Goal: Task Accomplishment & Management: Use online tool/utility

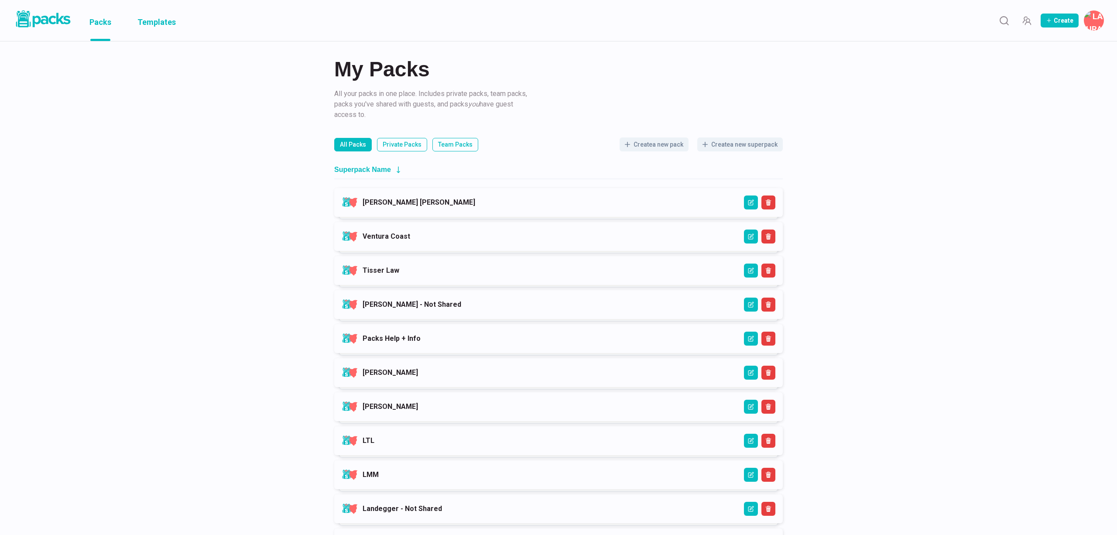
click at [155, 17] on link "Templates" at bounding box center [156, 20] width 38 height 41
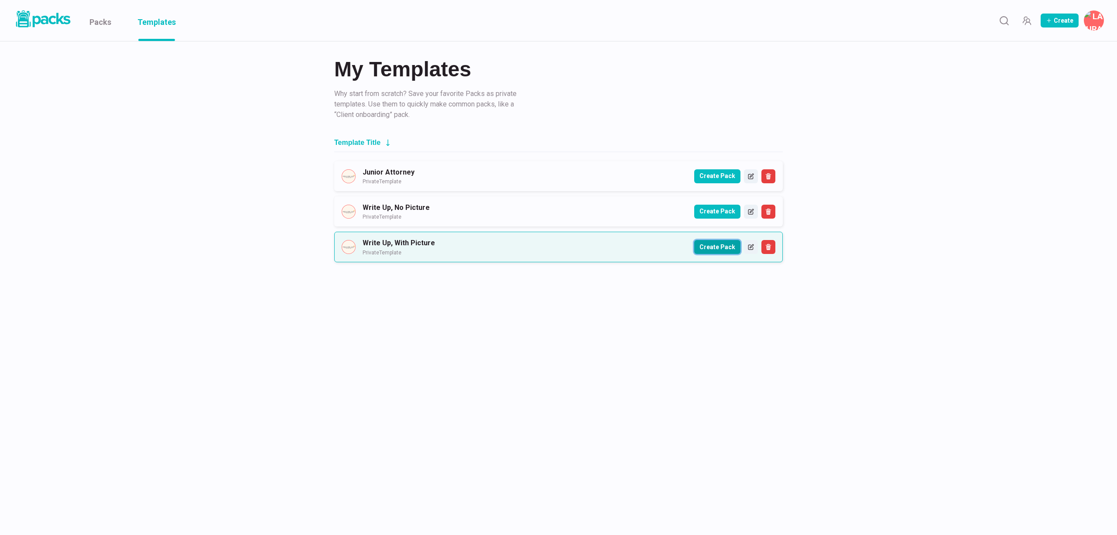
click at [723, 246] on button "Create Pack" at bounding box center [717, 247] width 46 height 14
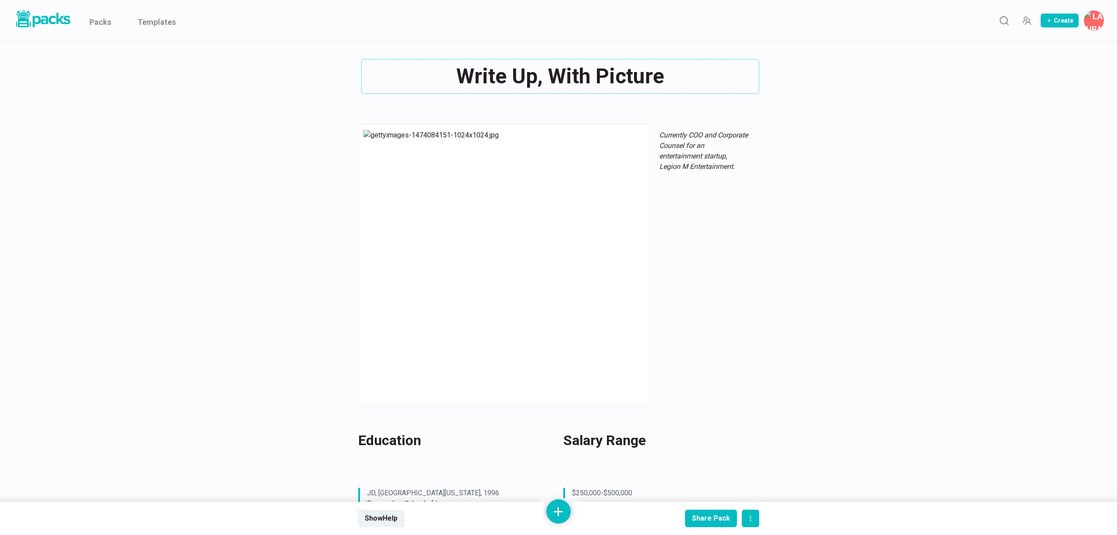
click at [527, 82] on div "Write Up, With Picture Write Up, With Picture" at bounding box center [558, 76] width 401 height 35
click at [527, 82] on textarea "Write Up, With Picture" at bounding box center [560, 76] width 398 height 35
paste textarea "[PERSON_NAME]"
type textarea "[PERSON_NAME]"
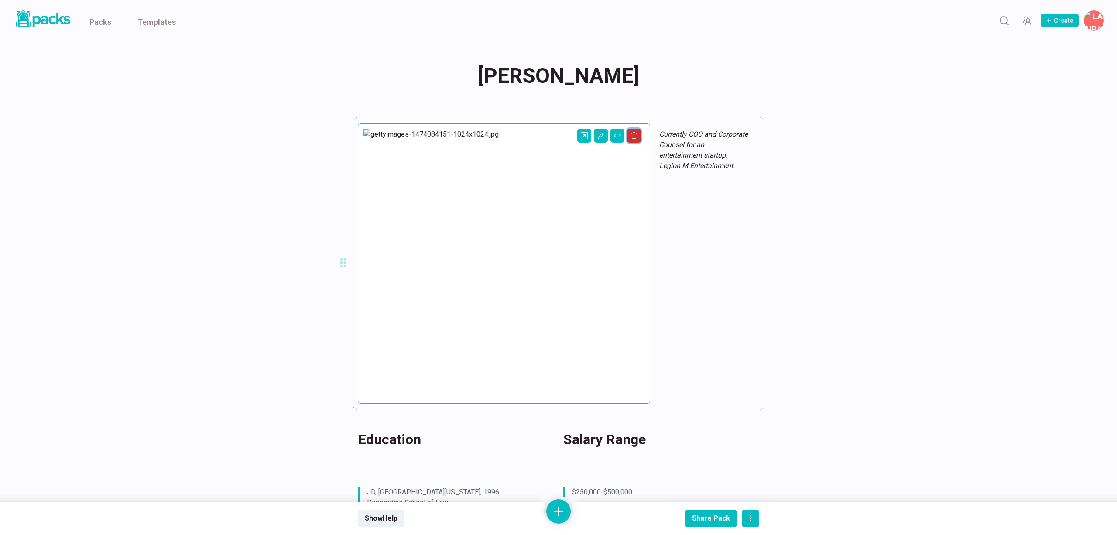
click at [633, 135] on icon "Delete asset" at bounding box center [634, 136] width 3 height 3
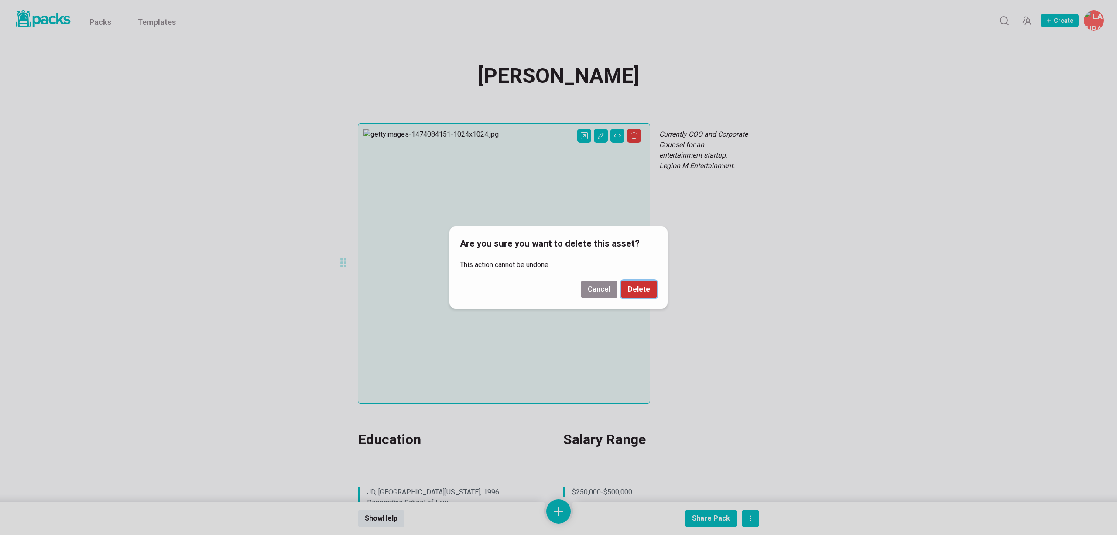
click at [642, 294] on button "Delete" at bounding box center [639, 289] width 36 height 17
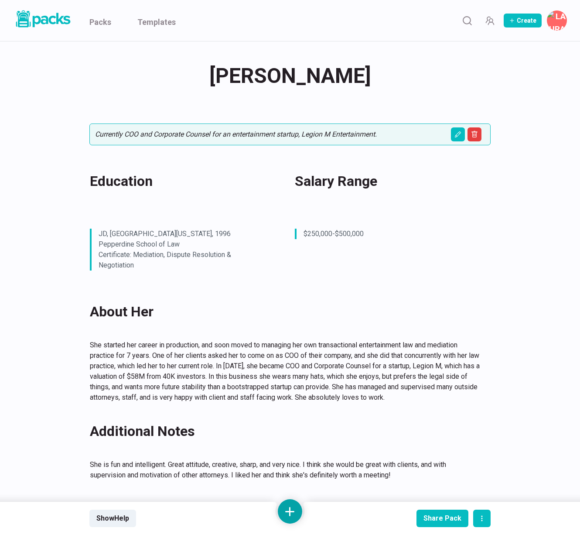
click at [295, 515] on button at bounding box center [290, 511] width 24 height 24
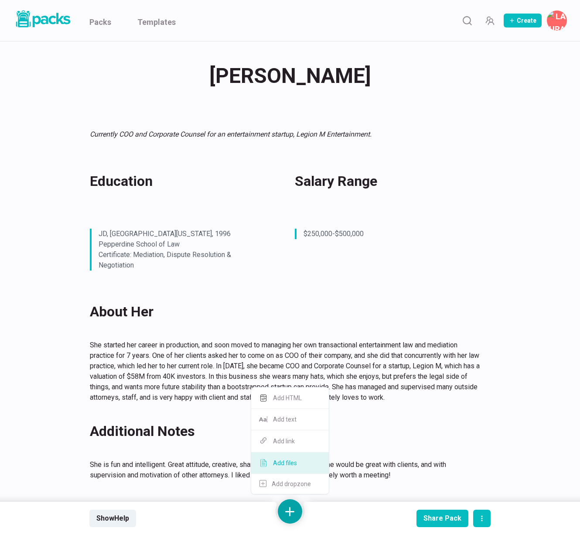
click at [298, 458] on button "Add files" at bounding box center [290, 462] width 78 height 21
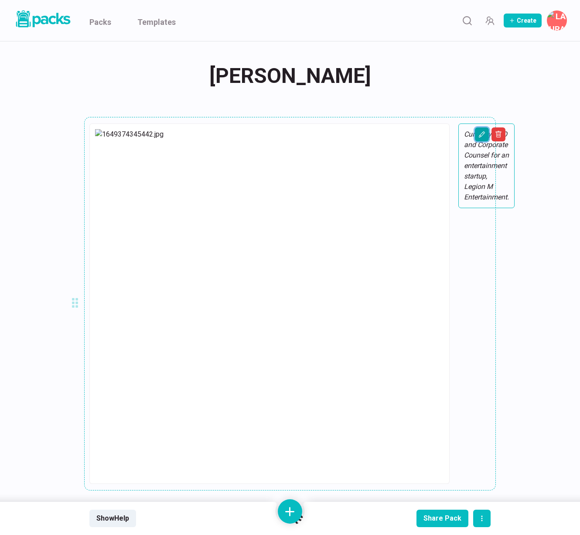
click at [480, 135] on icon "Edit asset" at bounding box center [482, 134] width 4 height 4
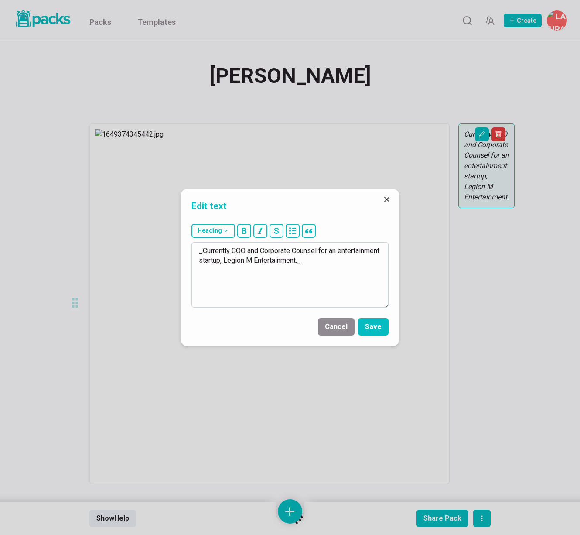
drag, startPoint x: 232, startPoint y: 250, endPoint x: 343, endPoint y: 256, distance: 111.4
click at [343, 256] on textarea "_Currently COO and Corporate Counsel for an entertainment startup, Legion M Ent…" at bounding box center [290, 274] width 197 height 65
type textarea "_Currently a Paralegal at [PERSON_NAME] & Associates._"
click at [380, 327] on button "Save" at bounding box center [373, 326] width 31 height 17
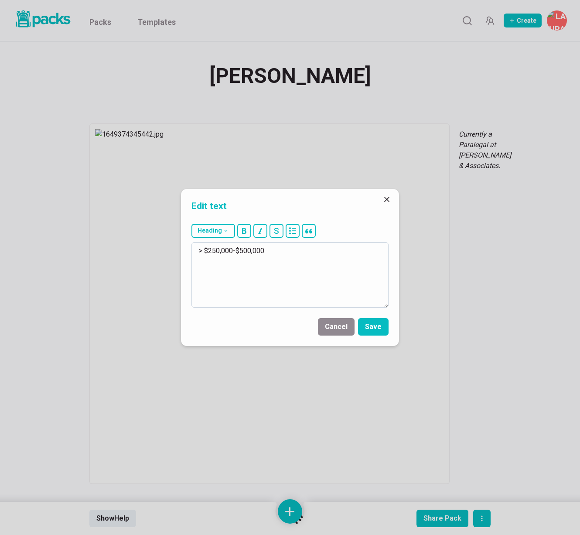
drag, startPoint x: 246, startPoint y: 252, endPoint x: 325, endPoint y: 253, distance: 79.0
click at [325, 253] on textarea "> $250,000-$500,000" at bounding box center [290, 274] width 197 height 65
type textarea "> $45/hour"
click at [377, 326] on button "Save" at bounding box center [373, 326] width 31 height 17
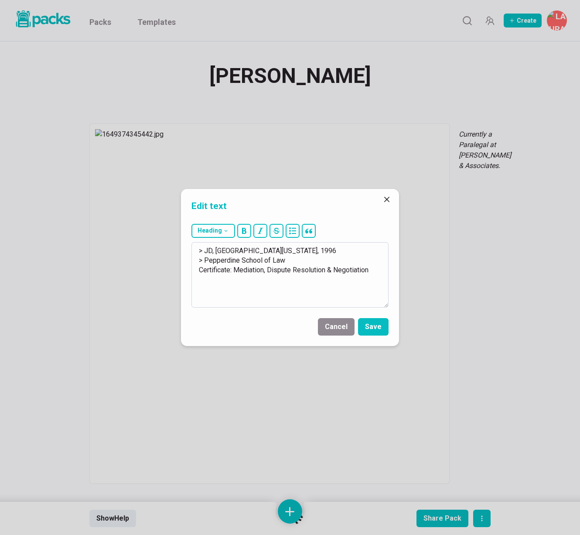
drag, startPoint x: 204, startPoint y: 250, endPoint x: 247, endPoint y: 279, distance: 52.8
click at [248, 279] on textarea "> JD, [GEOGRAPHIC_DATA][US_STATE], 1996 > Pepperdine School of Law Certificate:…" at bounding box center [290, 274] width 197 height 65
drag, startPoint x: 250, startPoint y: 251, endPoint x: 304, endPoint y: 248, distance: 53.7
click at [304, 248] on textarea "> (In Progress) Bachelor’s Degree, Business Administration [GEOGRAPHIC_DATA]" at bounding box center [290, 274] width 197 height 65
click at [362, 251] on textarea "> (In Progress) Bachelors in Business Administration [GEOGRAPHIC_DATA]" at bounding box center [290, 274] width 197 height 65
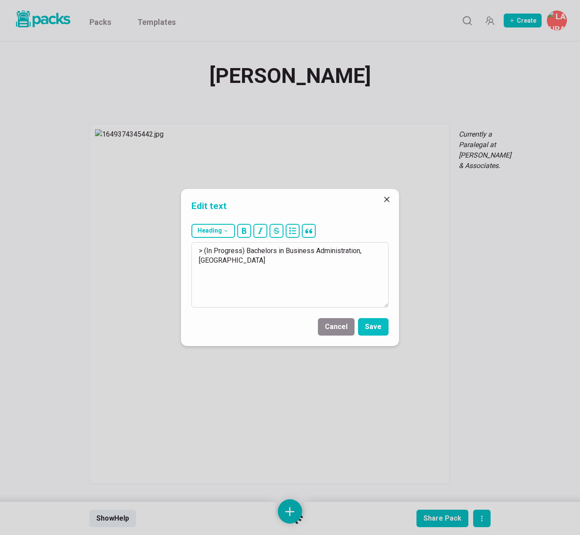
click at [289, 260] on textarea "> (In Progress) Bachelors in Business Administration, [GEOGRAPHIC_DATA]" at bounding box center [290, 274] width 197 height 65
click at [291, 261] on textarea "> (In Progress) Bachelors in Business Administration, [GEOGRAPHIC_DATA]" at bounding box center [290, 274] width 197 height 65
click at [294, 232] on icon "bullet" at bounding box center [292, 230] width 7 height 7
drag, startPoint x: 204, startPoint y: 250, endPoint x: 190, endPoint y: 250, distance: 14.0
click at [190, 250] on div "Heading # H1 ## H2 ### H3 > (In Progress) Bachelors in Business Administration,…" at bounding box center [290, 265] width 218 height 91
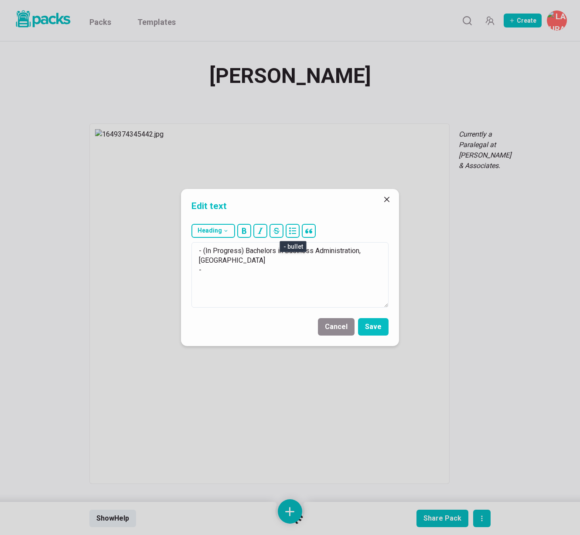
drag, startPoint x: 294, startPoint y: 231, endPoint x: 287, endPoint y: 240, distance: 10.7
click at [294, 231] on icon "bullet" at bounding box center [292, 230] width 7 height 7
drag, startPoint x: 228, startPoint y: 272, endPoint x: 222, endPoint y: 272, distance: 5.3
click at [227, 272] on textarea "- (In Progress) Bachelors in Business Administration, [GEOGRAPHIC_DATA] -" at bounding box center [290, 274] width 197 height 65
type textarea "- (In Progress) Bachelors in Business Administration, [GEOGRAPHIC_DATA] - Advan…"
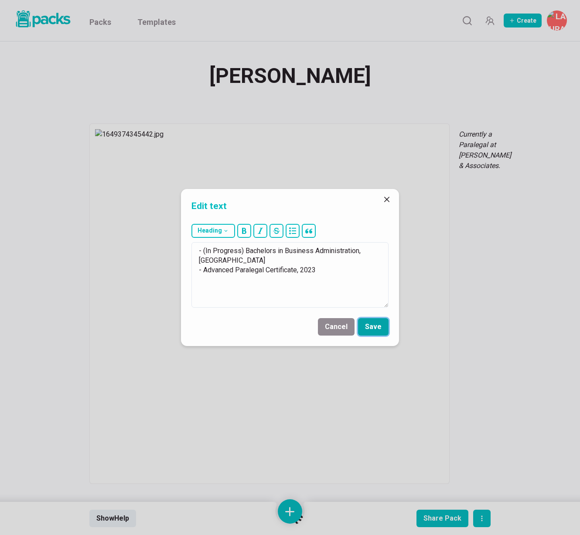
click at [376, 327] on button "Save" at bounding box center [373, 326] width 31 height 17
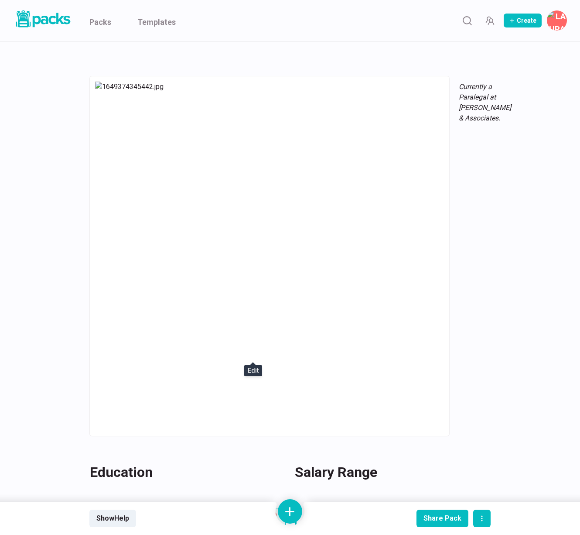
scroll to position [49, 0]
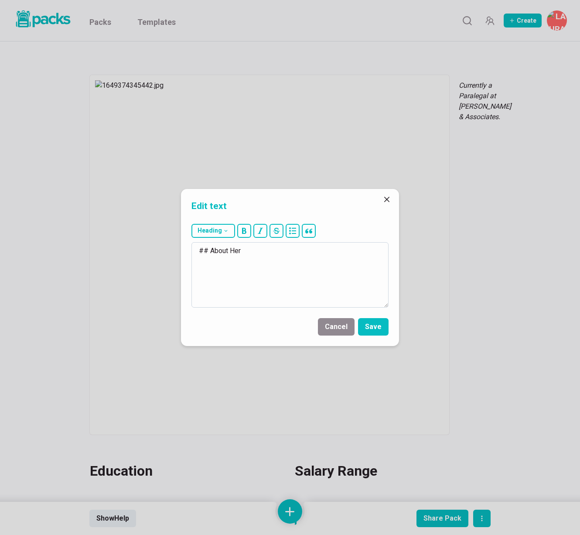
drag, startPoint x: 236, startPoint y: 251, endPoint x: 258, endPoint y: 251, distance: 22.7
click at [258, 251] on textarea "## About Her" at bounding box center [290, 274] width 197 height 65
type textarea "## About Him"
click at [381, 328] on button "Save" at bounding box center [373, 326] width 31 height 17
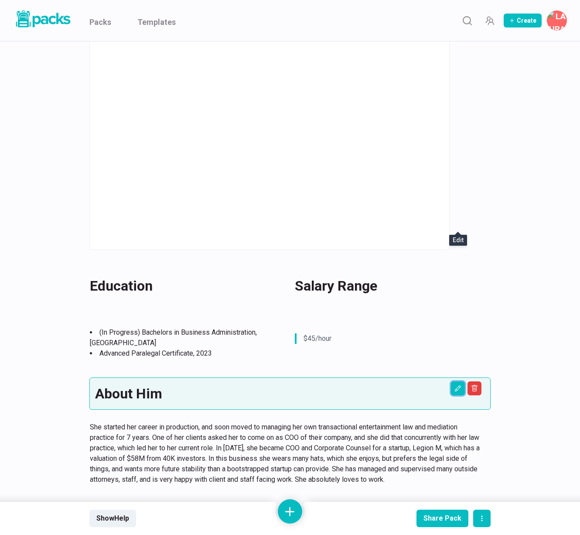
scroll to position [236, 0]
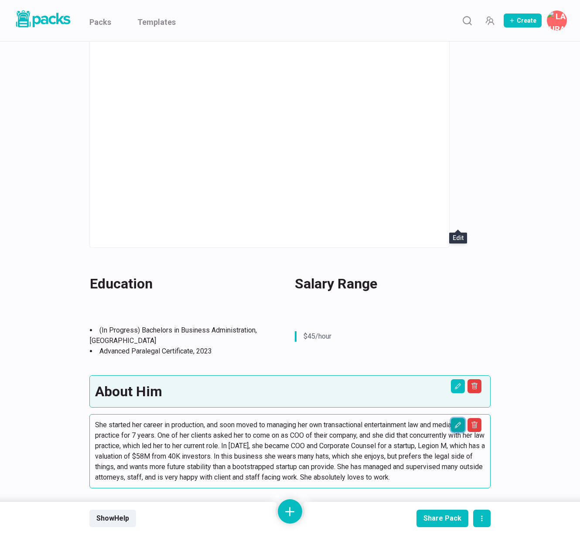
click at [458, 422] on icon "Edit asset" at bounding box center [458, 425] width 6 height 6
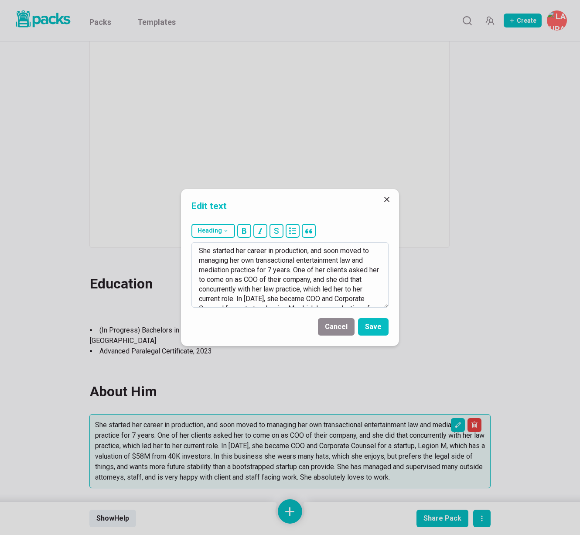
click at [303, 301] on textarea "She started her career in production, and soon moved to managing her own transa…" at bounding box center [290, 274] width 197 height 65
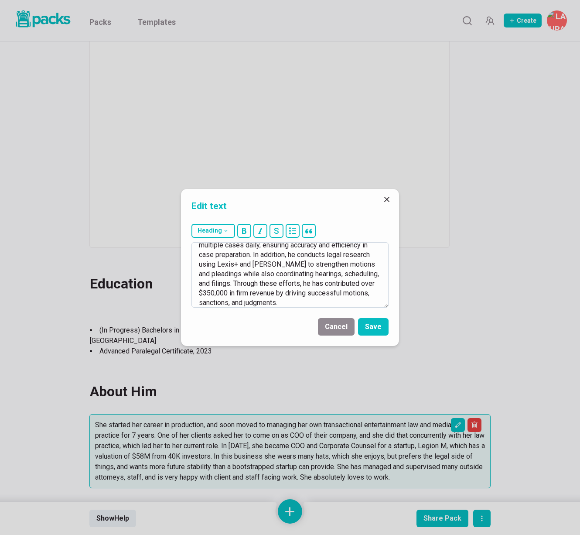
scroll to position [0, 0]
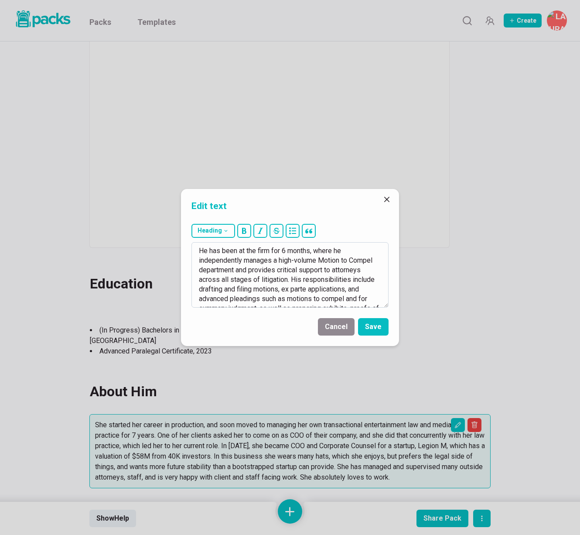
drag, startPoint x: 248, startPoint y: 249, endPoint x: 269, endPoint y: 248, distance: 21.0
click at [269, 248] on textarea "He has been at the firm for 6 months, where he independently manages a high-vol…" at bounding box center [290, 274] width 197 height 65
click at [300, 249] on textarea "He has been at [PERSON_NAME] for 6 months, where he independently manages a hig…" at bounding box center [290, 274] width 197 height 65
click at [357, 251] on textarea "He has been at [PERSON_NAME] for the last 6 months, where he independently mana…" at bounding box center [290, 274] width 197 height 65
click at [220, 260] on textarea "He has been at [PERSON_NAME] for the last 6 months, working on evicton matters.…" at bounding box center [290, 274] width 197 height 65
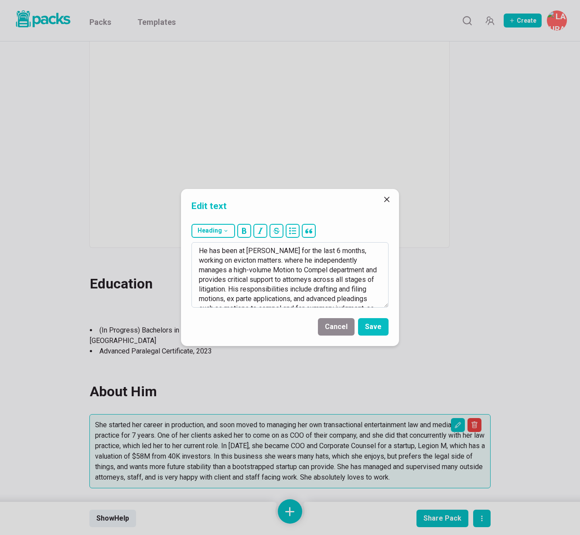
click at [220, 260] on textarea "He has been at [PERSON_NAME] for the last 6 months, working on evicton matters.…" at bounding box center [290, 274] width 197 height 65
drag, startPoint x: 263, startPoint y: 261, endPoint x: 282, endPoint y: 257, distance: 20.0
click at [282, 257] on textarea "He has been at [PERSON_NAME] for the last 6 months, working on eviction matters…" at bounding box center [290, 274] width 197 height 65
drag, startPoint x: 332, startPoint y: 270, endPoint x: 252, endPoint y: 277, distance: 81.0
click at [252, 277] on textarea "He has been at [PERSON_NAME] for the last 6 months, working on eviction matters…" at bounding box center [290, 274] width 197 height 65
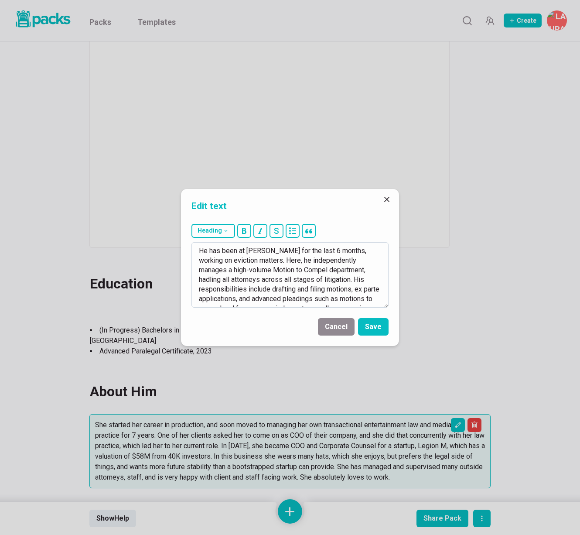
click at [342, 270] on textarea "He has been at [PERSON_NAME] for the last 6 months, working on eviction matters…" at bounding box center [290, 274] width 197 height 65
drag, startPoint x: 199, startPoint y: 278, endPoint x: 261, endPoint y: 279, distance: 62.4
click at [261, 279] on textarea "He has been at [PERSON_NAME] for the last 6 months, working on eviction matters…" at bounding box center [290, 274] width 197 height 65
drag, startPoint x: 199, startPoint y: 279, endPoint x: 226, endPoint y: 276, distance: 26.7
click at [226, 276] on textarea "He has been at [PERSON_NAME] for the last 6 months, working on eviction matters…" at bounding box center [290, 274] width 197 height 65
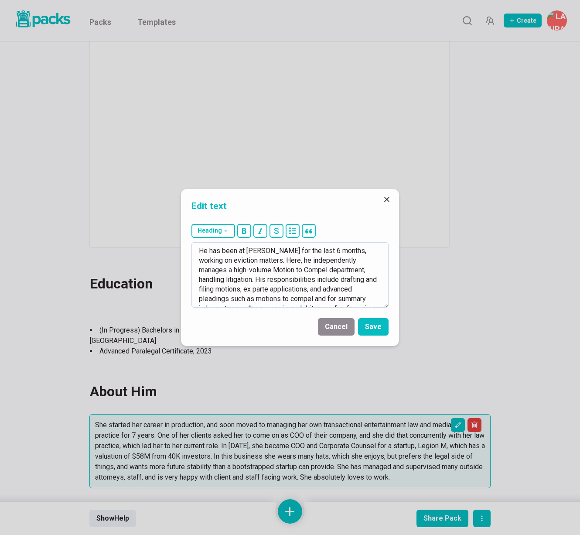
click at [227, 280] on textarea "He has been at [PERSON_NAME] for the last 6 months, working on eviction matters…" at bounding box center [290, 274] width 197 height 65
drag, startPoint x: 272, startPoint y: 279, endPoint x: 380, endPoint y: 281, distance: 107.3
click at [380, 282] on textarea "He has been at [PERSON_NAME] for the last 6 months, working on eviction matters…" at bounding box center [290, 274] width 197 height 65
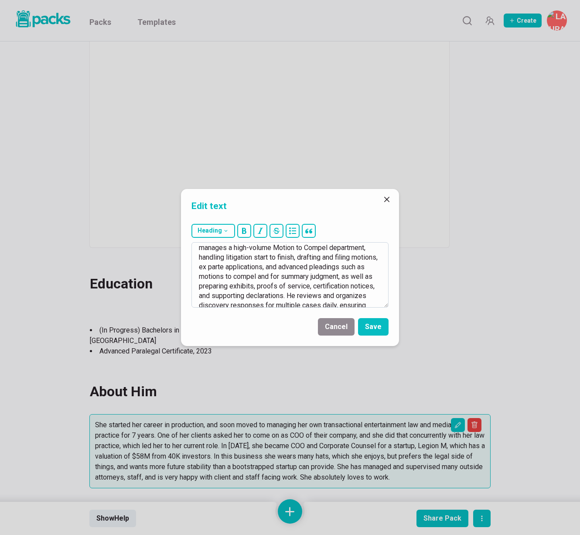
scroll to position [24, 0]
drag, startPoint x: 260, startPoint y: 266, endPoint x: 357, endPoint y: 263, distance: 97.7
click at [358, 263] on textarea "He has been at [PERSON_NAME] for the last 6 months, working on eviction matters…" at bounding box center [290, 274] width 197 height 65
drag, startPoint x: 317, startPoint y: 265, endPoint x: 329, endPoint y: 262, distance: 12.1
click at [329, 262] on textarea "He has been at [PERSON_NAME] for the last 6 months, working on eviction matters…" at bounding box center [290, 274] width 197 height 65
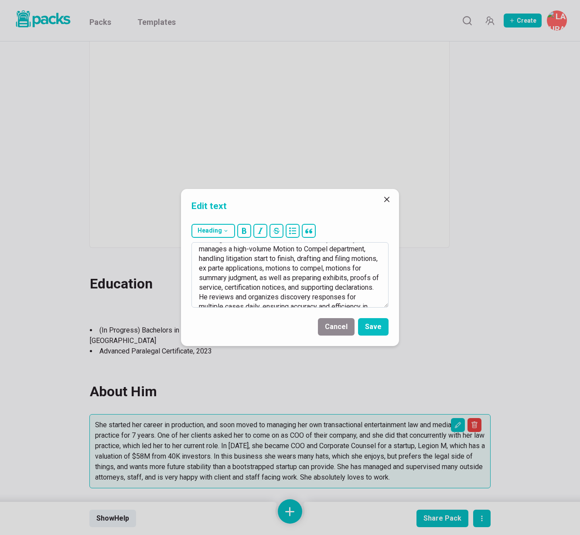
scroll to position [20, 0]
drag, startPoint x: 260, startPoint y: 281, endPoint x: 322, endPoint y: 275, distance: 63.0
click at [322, 275] on textarea "He has been at [PERSON_NAME] for the last 6 months, working on eviction matters…" at bounding box center [290, 274] width 197 height 65
click at [287, 280] on textarea "He has been at [PERSON_NAME] for the last 6 months, working on eviction matters…" at bounding box center [290, 274] width 197 height 65
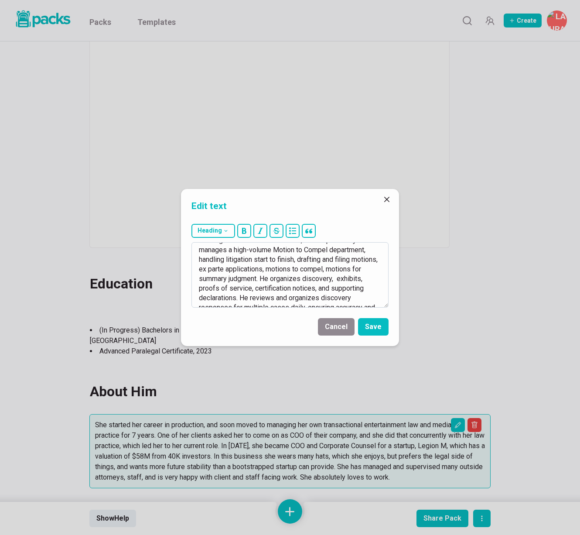
drag, startPoint x: 340, startPoint y: 279, endPoint x: 345, endPoint y: 292, distance: 14.3
click at [340, 279] on textarea "He has been at [PERSON_NAME] for the last 6 months, working on eviction matters…" at bounding box center [290, 274] width 197 height 65
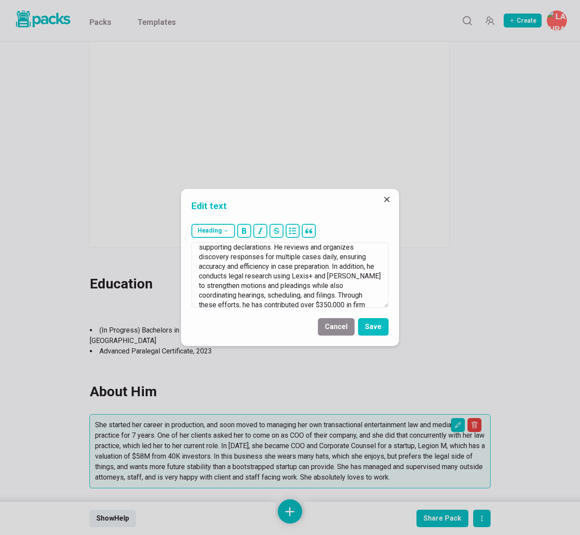
scroll to position [86, 0]
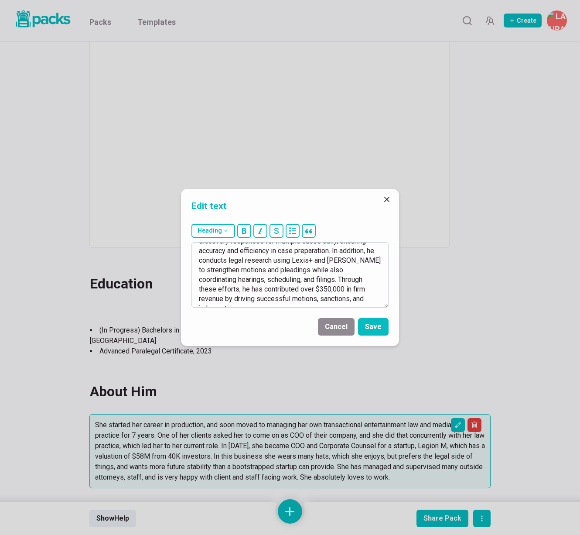
drag, startPoint x: 276, startPoint y: 273, endPoint x: 342, endPoint y: 268, distance: 65.6
click at [342, 268] on textarea "He has been at [PERSON_NAME] for the last 6 months, working on eviction matters…" at bounding box center [290, 274] width 197 height 65
click at [282, 271] on textarea "He has been at [PERSON_NAME] for the last 6 months, working on eviction matters…" at bounding box center [290, 274] width 197 height 65
click at [306, 271] on textarea "He has been at [PERSON_NAME] for the last 6 months, working on eviction matters…" at bounding box center [290, 274] width 197 height 65
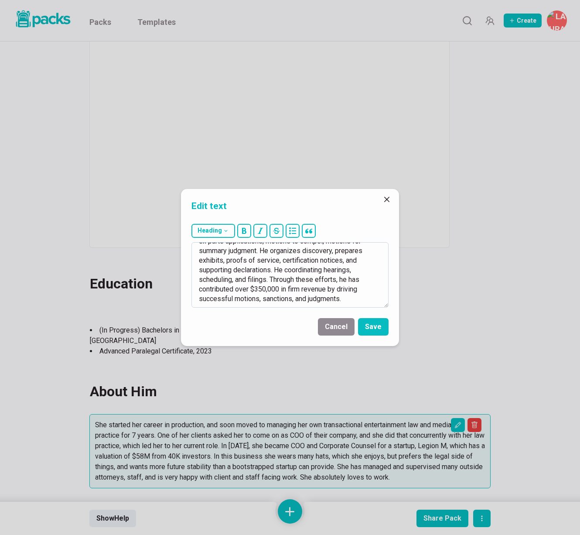
click at [306, 271] on textarea "He has been at [PERSON_NAME] for the last 6 months, working on eviction matters…" at bounding box center [290, 274] width 197 height 65
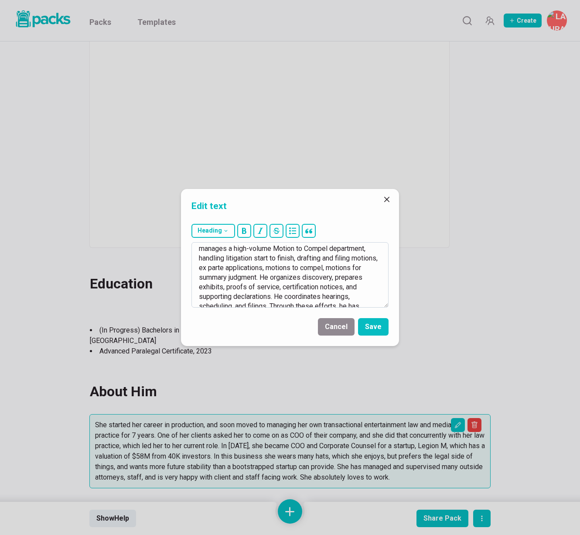
scroll to position [21, 0]
drag, startPoint x: 336, startPoint y: 250, endPoint x: 274, endPoint y: 256, distance: 63.2
click at [274, 256] on textarea "He has been at [PERSON_NAME] for the last 6 months, working on eviction matters…" at bounding box center [290, 274] width 197 height 65
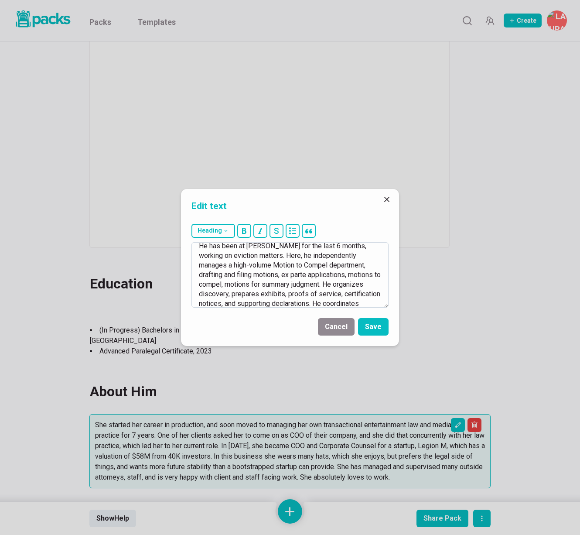
scroll to position [0, 0]
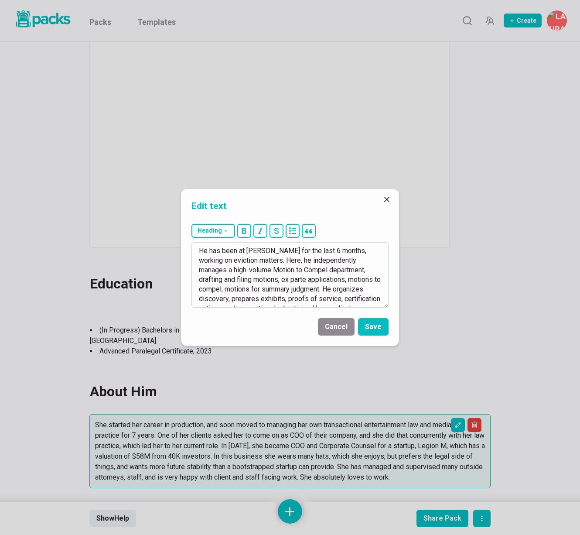
click at [257, 260] on textarea "He has been at [PERSON_NAME] for the last 6 months, working on eviction matters…" at bounding box center [290, 274] width 197 height 65
click at [362, 252] on textarea "He has been at [PERSON_NAME] for the last 6 months, working on eviction matters…" at bounding box center [290, 274] width 197 height 65
click at [216, 272] on textarea "He has been at [PERSON_NAME] for the last 6 months, handling litigation from st…" at bounding box center [290, 274] width 197 height 65
click at [252, 273] on textarea "He has been at [PERSON_NAME] for the last 6 months, handling litigation from st…" at bounding box center [290, 274] width 197 height 65
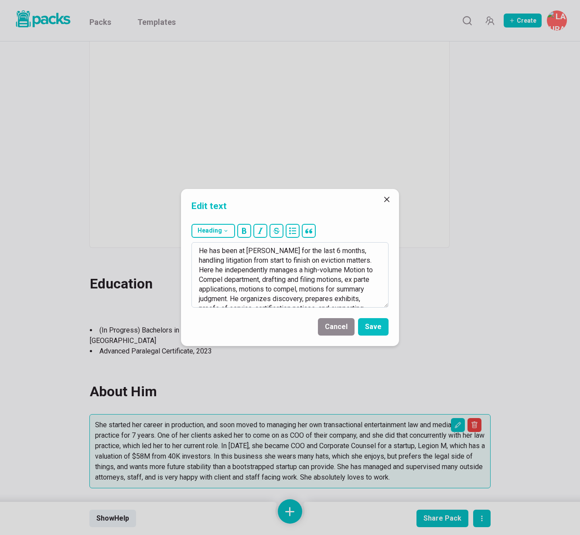
click at [252, 273] on textarea "He has been at [PERSON_NAME] for the last 6 months, handling litigation from st…" at bounding box center [290, 274] width 197 height 65
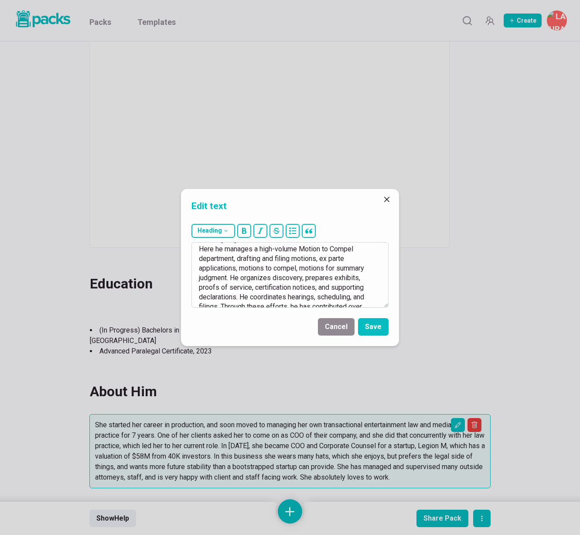
scroll to position [21, 0]
click at [301, 268] on textarea "He has been at [PERSON_NAME] for the last 6 months, handling litigation from st…" at bounding box center [290, 274] width 197 height 65
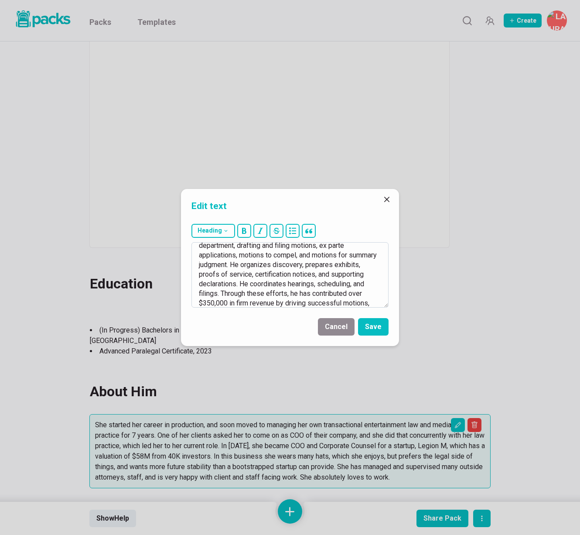
scroll to position [48, 0]
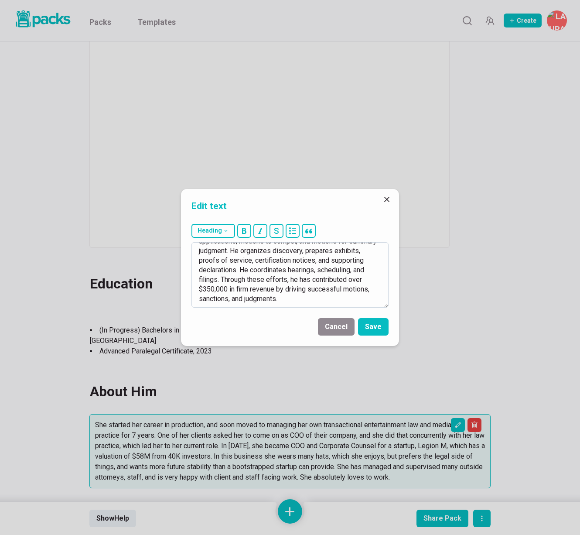
drag, startPoint x: 271, startPoint y: 279, endPoint x: 351, endPoint y: 298, distance: 82.1
click at [352, 298] on textarea "He has been at [PERSON_NAME] for the last 6 months, handling litigation from st…" at bounding box center [290, 274] width 197 height 65
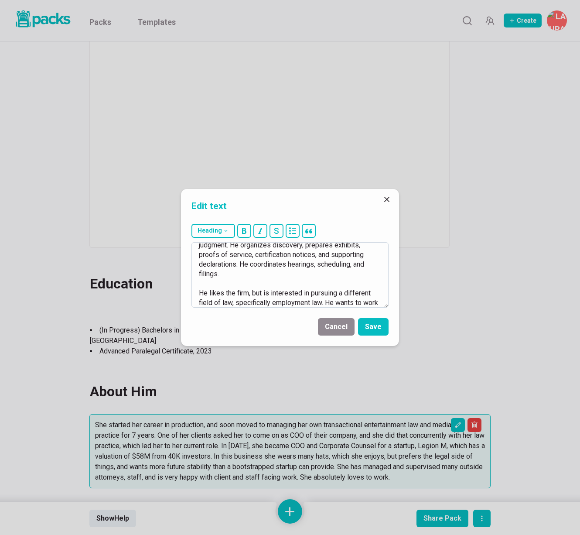
scroll to position [63, 0]
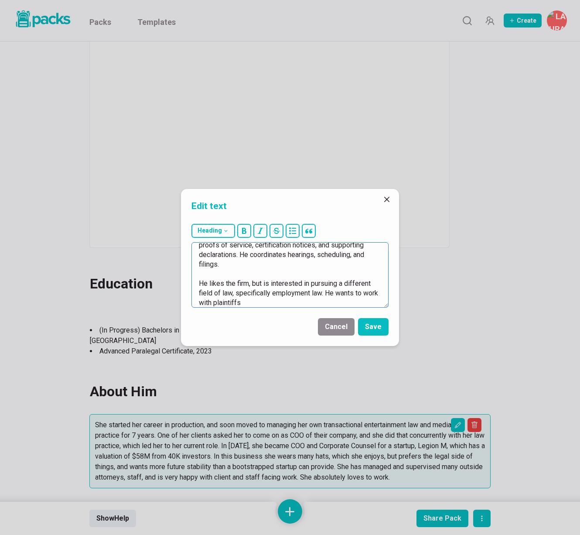
click at [318, 299] on textarea "He has been at [PERSON_NAME] for the last 6 months, handling litigation from st…" at bounding box center [290, 274] width 197 height 65
click at [270, 293] on textarea "He has been at [PERSON_NAME] for the last 6 months, handling litigation from st…" at bounding box center [290, 274] width 197 height 65
drag, startPoint x: 325, startPoint y: 292, endPoint x: 404, endPoint y: 342, distance: 93.2
click at [404, 342] on div "Edit text Heading # H1 ## H2 ### H3 He has been at [PERSON_NAME] for the last 6…" at bounding box center [290, 267] width 580 height 535
type textarea "He has been at [PERSON_NAME] for the last 6 months, handling litigation from st…"
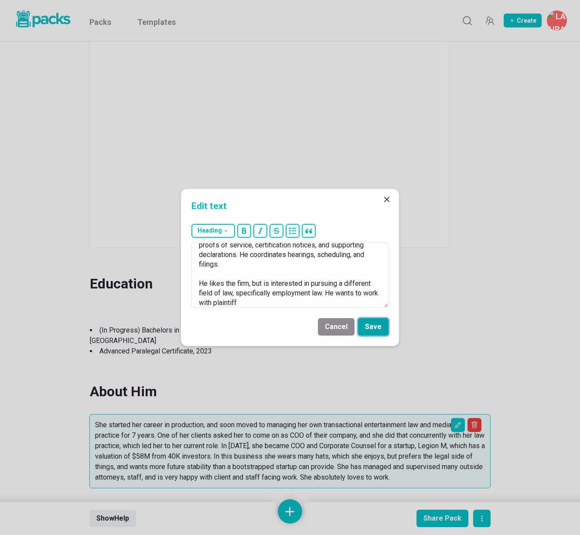
click at [380, 326] on button "Save" at bounding box center [373, 326] width 31 height 17
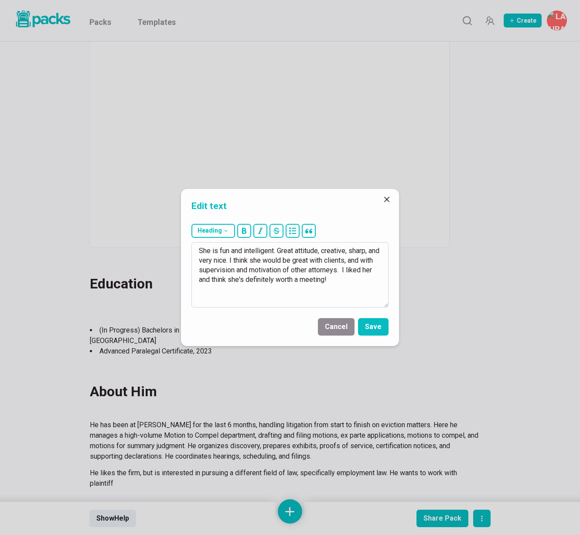
click at [222, 256] on textarea "She is fun and intelligent. Great attitude, creative, sharp, and very nice. I t…" at bounding box center [290, 274] width 197 height 65
drag, startPoint x: 195, startPoint y: 250, endPoint x: 370, endPoint y: 294, distance: 180.9
click at [370, 294] on textarea "She is fun and intelligent. Great attitude, creative, sharp, and very nice. I t…" at bounding box center [290, 274] width 197 height 65
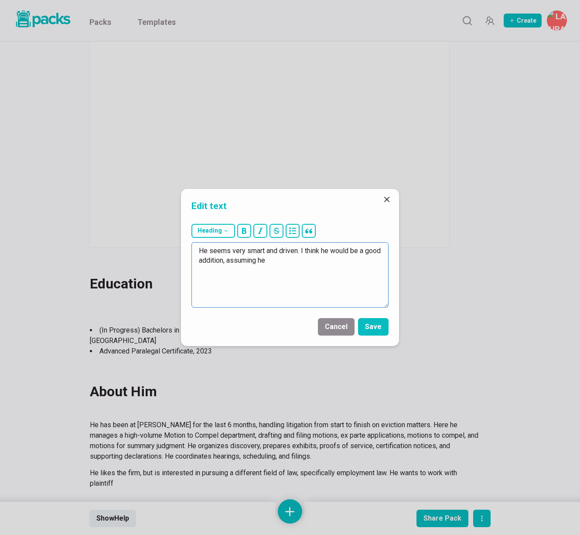
click at [261, 290] on textarea "He seems very smart and driven. I think he would be a good addition, assuming he" at bounding box center [290, 274] width 197 height 65
drag, startPoint x: 242, startPoint y: 260, endPoint x: 302, endPoint y: 263, distance: 60.2
click at [302, 263] on textarea "He seems very smart and driven. I think he would be a good addition, assuming he" at bounding box center [290, 274] width 197 height 65
type textarea "He seems very smart and driven. I think he would be a good addition, assuming h…"
click at [379, 324] on button "Save" at bounding box center [373, 326] width 31 height 17
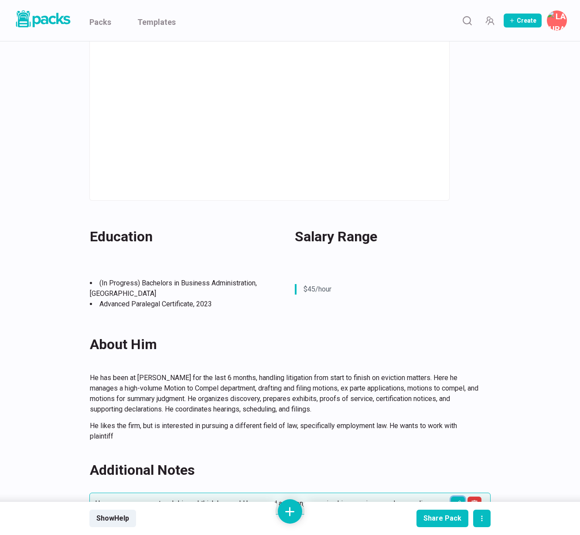
scroll to position [285, 0]
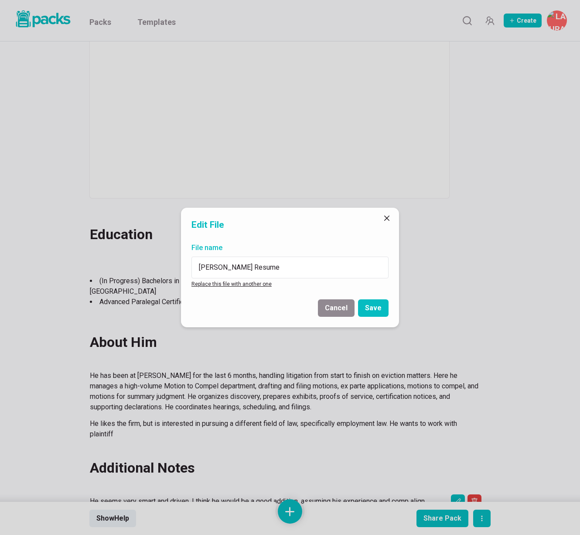
click at [251, 285] on link "Replace this file with another one" at bounding box center [232, 284] width 80 height 6
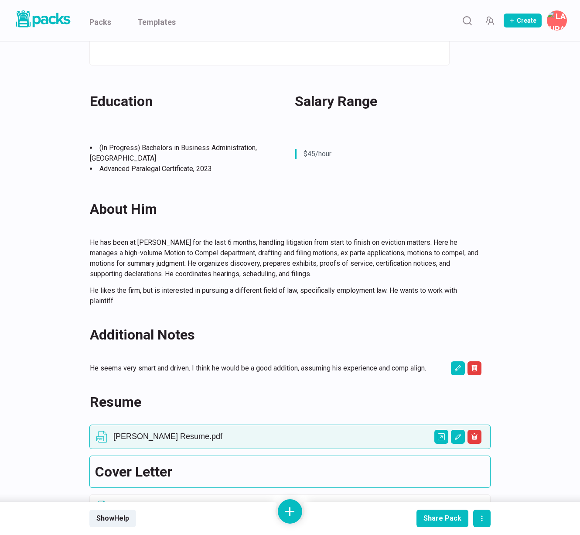
scroll to position [419, 0]
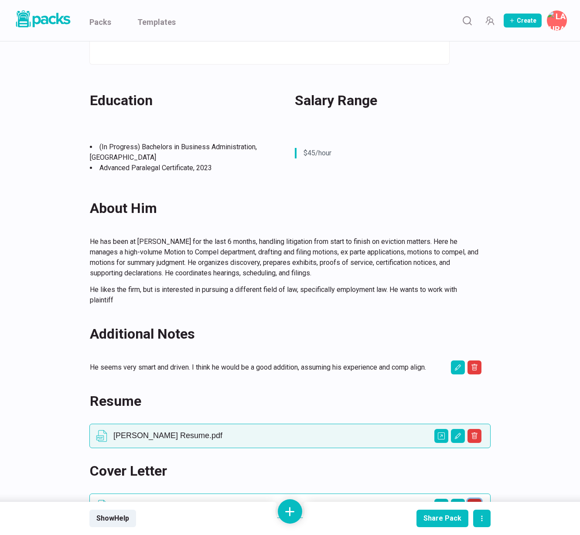
click at [476, 502] on icon "Delete asset" at bounding box center [474, 505] width 7 height 7
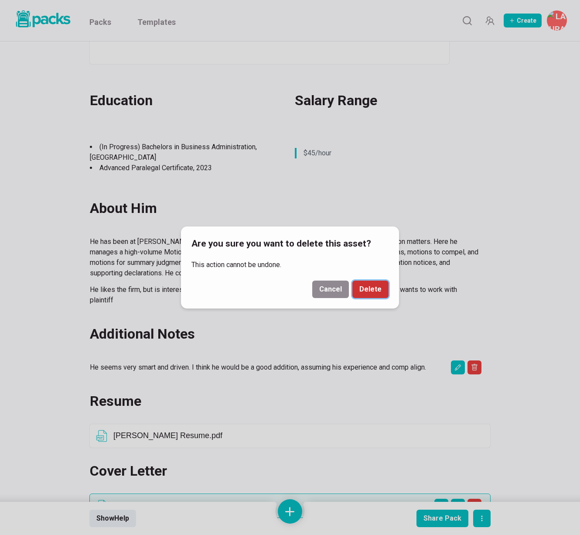
click at [371, 288] on button "Delete" at bounding box center [370, 289] width 36 height 17
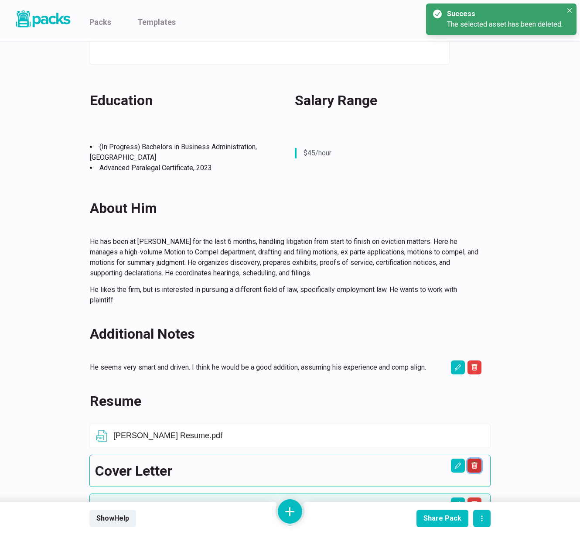
click at [473, 462] on icon "Delete asset" at bounding box center [474, 465] width 7 height 7
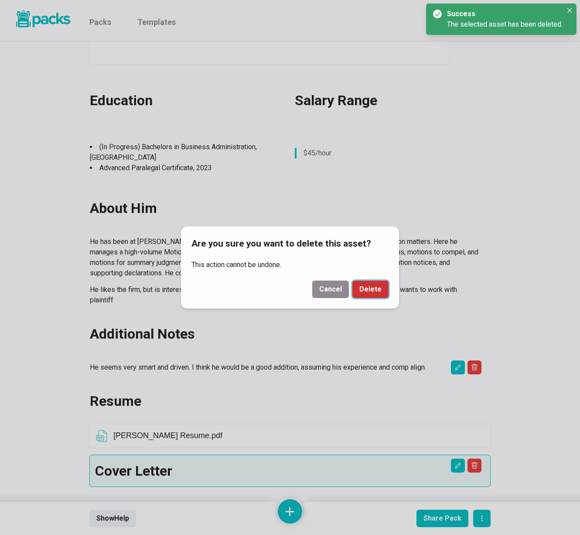
click at [381, 290] on button "Delete" at bounding box center [370, 289] width 36 height 17
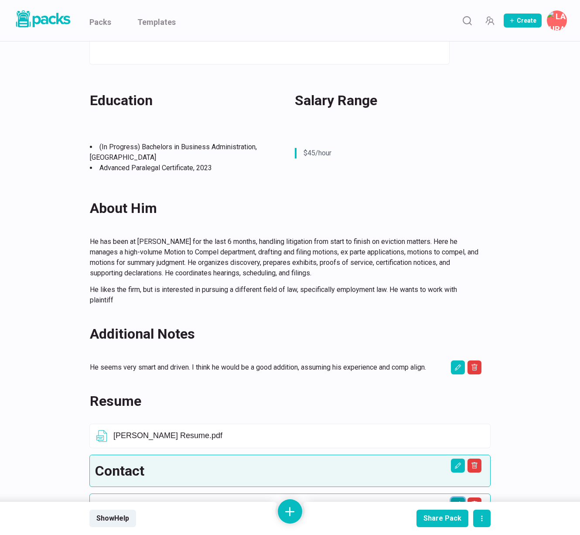
click at [459, 501] on icon "Edit asset" at bounding box center [458, 504] width 7 height 7
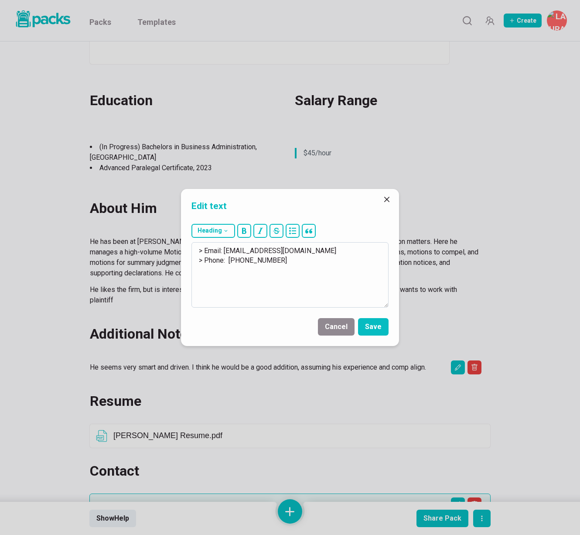
drag, startPoint x: 226, startPoint y: 248, endPoint x: 318, endPoint y: 249, distance: 92.9
click at [318, 249] on textarea "> Email: [EMAIL_ADDRESS][DOMAIN_NAME] > Phone: [PHONE_NUMBER]" at bounding box center [290, 274] width 197 height 65
drag, startPoint x: 227, startPoint y: 260, endPoint x: 346, endPoint y: 265, distance: 118.3
click at [346, 265] on textarea "> Email: [PERSON_NAME][EMAIL_ADDRESS][DOMAIN_NAME] > Phone: [PHONE_NUMBER]" at bounding box center [290, 274] width 197 height 65
paste textarea "[PHONE_NUMBER]"
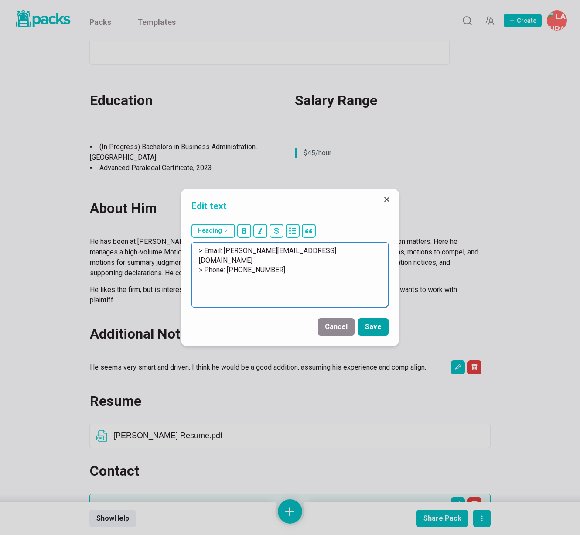
type textarea "> Email: [PERSON_NAME][EMAIL_ADDRESS][DOMAIN_NAME] > Phone: [PHONE_NUMBER]"
click at [374, 322] on button "Save" at bounding box center [373, 326] width 31 height 17
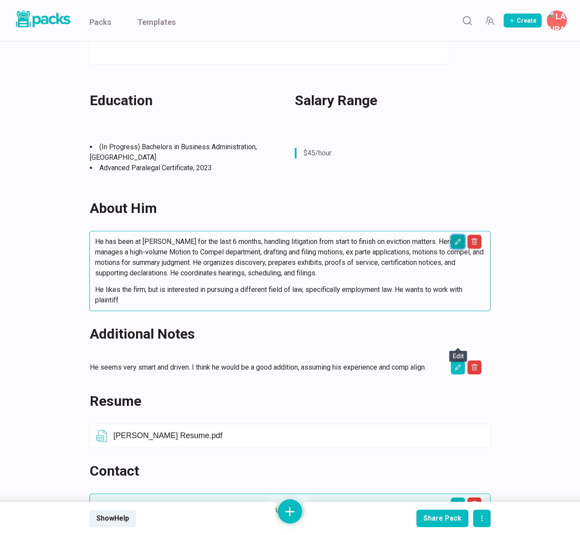
click at [455, 238] on icon "Edit asset" at bounding box center [458, 241] width 7 height 7
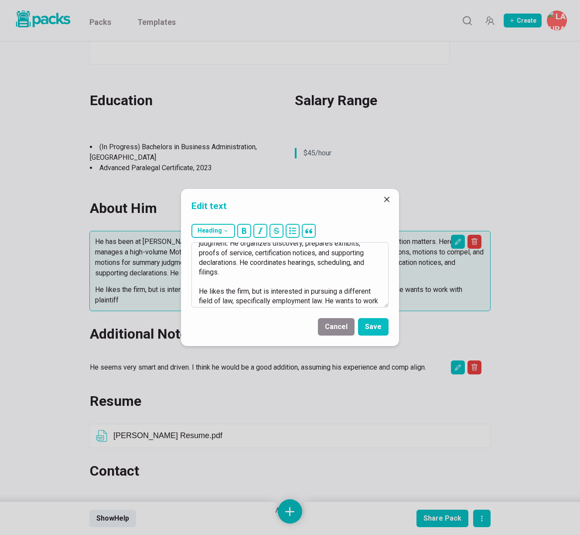
scroll to position [67, 0]
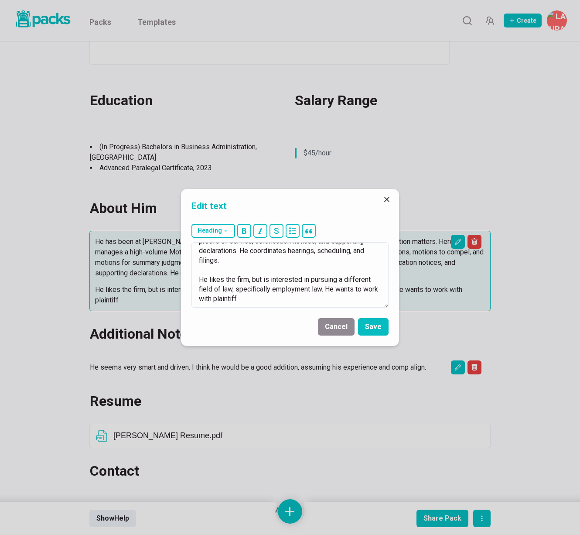
drag, startPoint x: 326, startPoint y: 289, endPoint x: 358, endPoint y: 308, distance: 37.0
click at [358, 308] on div "Heading # H1 ## H2 ### H3 He has been at [PERSON_NAME] for the last 6 months, h…" at bounding box center [290, 265] width 218 height 91
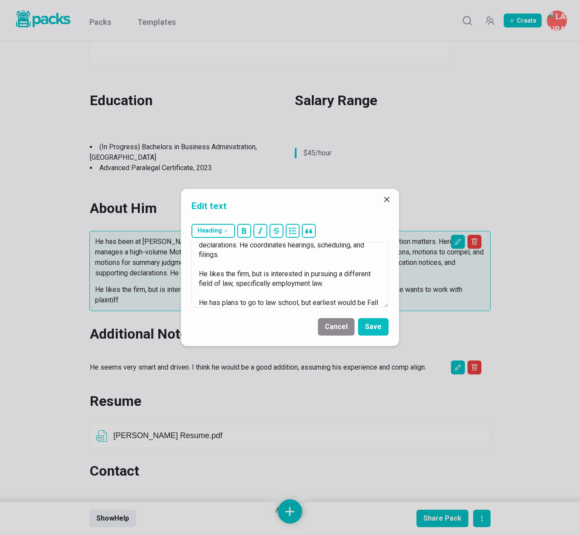
scroll to position [82, 0]
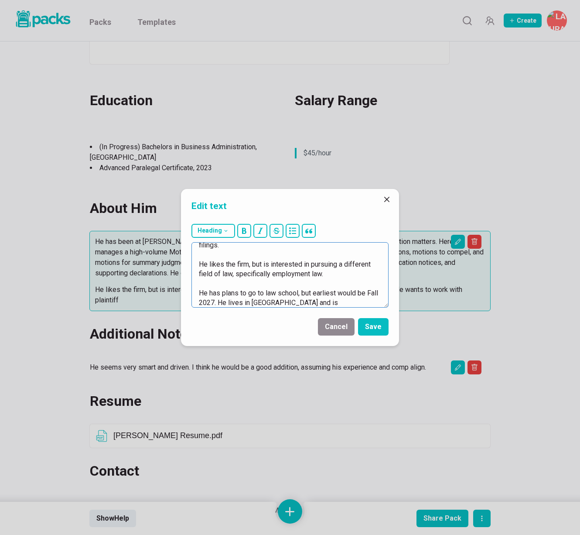
drag, startPoint x: 278, startPoint y: 301, endPoint x: 336, endPoint y: 301, distance: 57.6
click at [336, 301] on textarea "He has been at [PERSON_NAME] for the last 6 months, handling litigation from st…" at bounding box center [290, 274] width 197 height 65
click at [199, 294] on textarea "He has been at [PERSON_NAME] for the last 6 months, handling litigation from st…" at bounding box center [290, 274] width 197 height 65
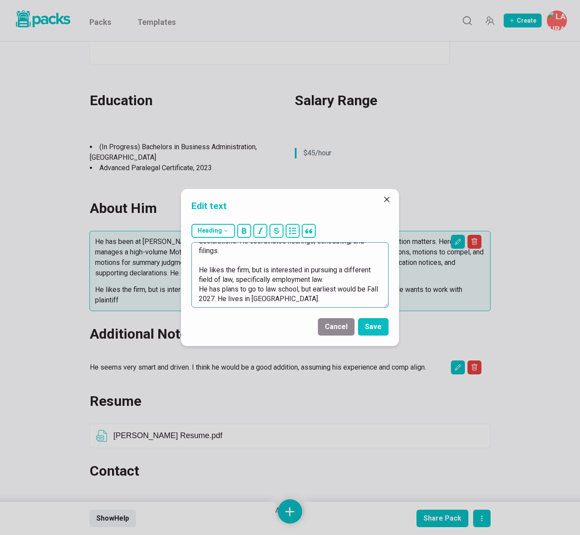
scroll to position [77, 0]
click at [352, 290] on textarea "He has been at [PERSON_NAME] for the last 6 months, handling litigation from st…" at bounding box center [290, 274] width 197 height 65
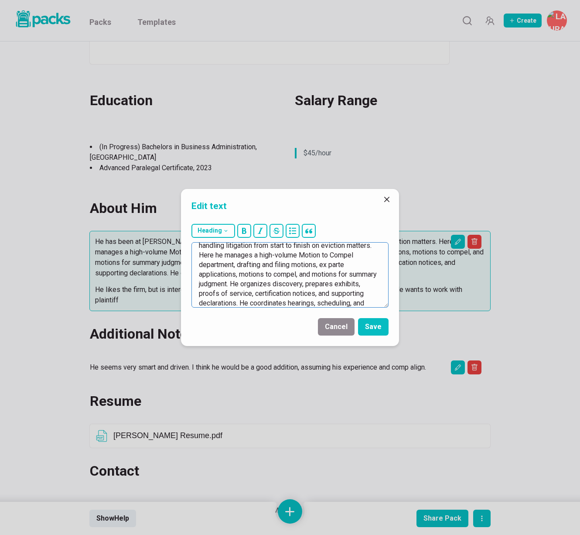
scroll to position [0, 0]
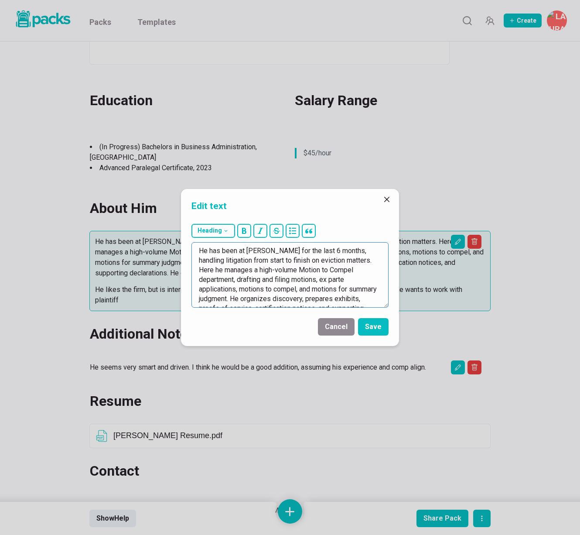
click at [254, 261] on textarea "He has been at [PERSON_NAME] for the last 6 months, handling litigation from st…" at bounding box center [290, 274] width 197 height 65
click at [364, 261] on textarea "He has been at [PERSON_NAME] for the last 6 months, handling litigation for 30-…" at bounding box center [290, 274] width 197 height 65
drag, startPoint x: 308, startPoint y: 260, endPoint x: 370, endPoint y: 257, distance: 62.0
click at [370, 257] on textarea "He has been at [PERSON_NAME] for the last 6 months, handling litigation for 30-…" at bounding box center [290, 274] width 197 height 65
type textarea "He has been at [PERSON_NAME] for the last 6 months, handling litigation for 30-…"
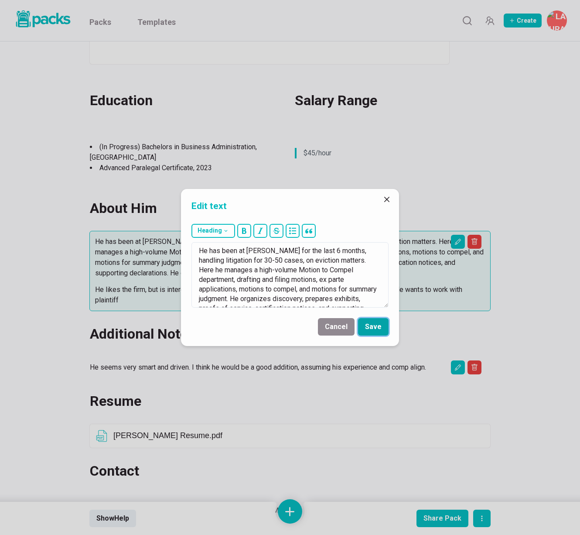
click at [372, 329] on button "Save" at bounding box center [373, 326] width 31 height 17
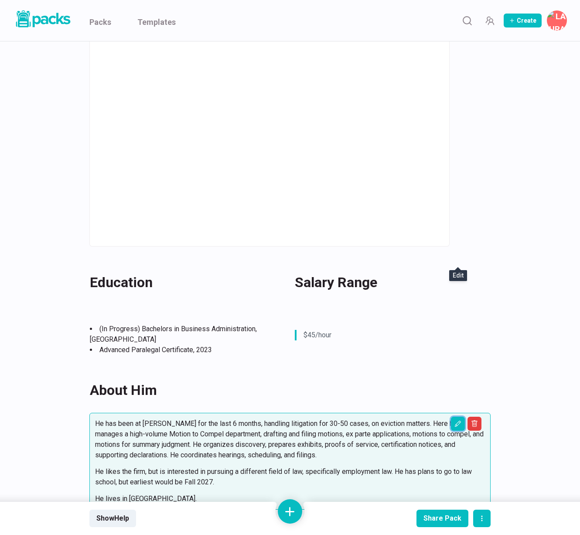
scroll to position [240, 0]
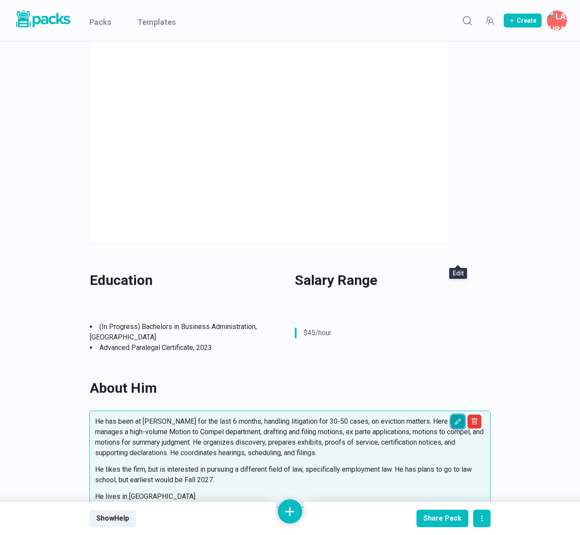
click at [452, 414] on button "Edit asset" at bounding box center [458, 421] width 14 height 14
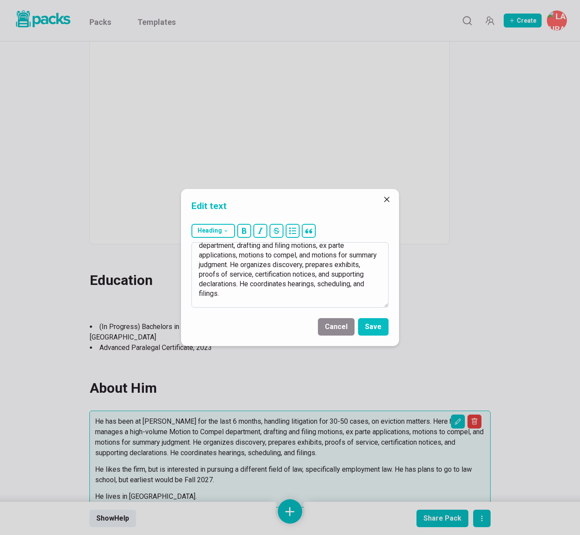
scroll to position [37, 0]
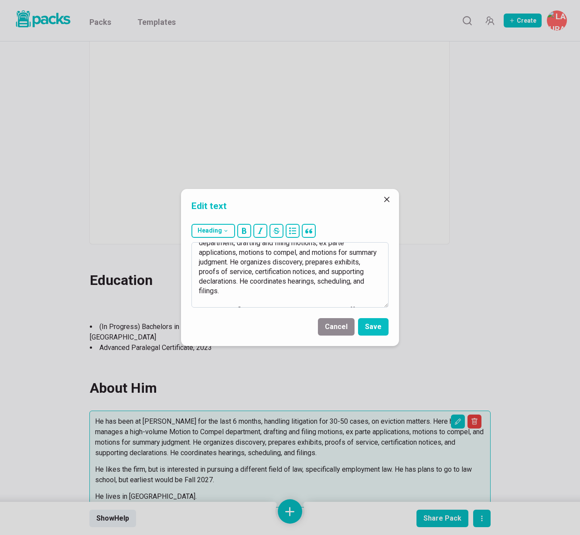
click at [284, 295] on textarea "He has been at [PERSON_NAME] for the last 6 months, handling litigation for 30-…" at bounding box center [290, 274] width 197 height 65
click at [325, 291] on textarea "He has been at [PERSON_NAME] for the last 6 months, handling litigation for 30-…" at bounding box center [290, 274] width 197 height 65
click at [373, 290] on textarea "He has been at [PERSON_NAME] for the last 6 months, handling litigation for 30-…" at bounding box center [290, 274] width 197 height 65
drag, startPoint x: 271, startPoint y: 291, endPoint x: 280, endPoint y: 299, distance: 12.4
click at [281, 299] on textarea "He has been at [PERSON_NAME] for the last 6 months, handling litigation for 30-…" at bounding box center [290, 274] width 197 height 65
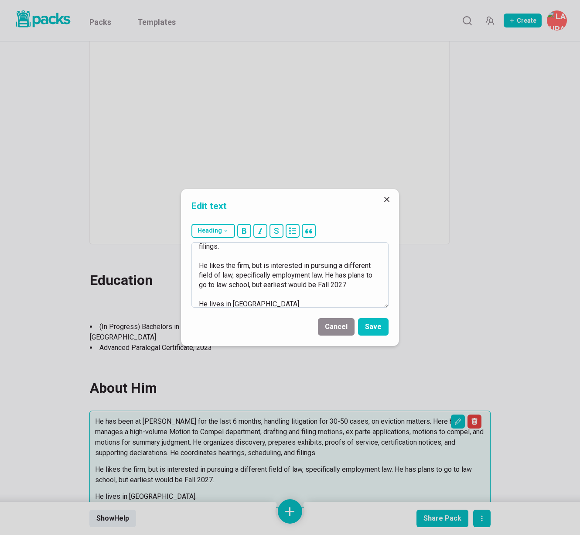
scroll to position [83, 0]
click at [363, 284] on textarea "He has been at [PERSON_NAME] for the last 6 months, handling litigation for 30-…" at bounding box center [290, 274] width 197 height 65
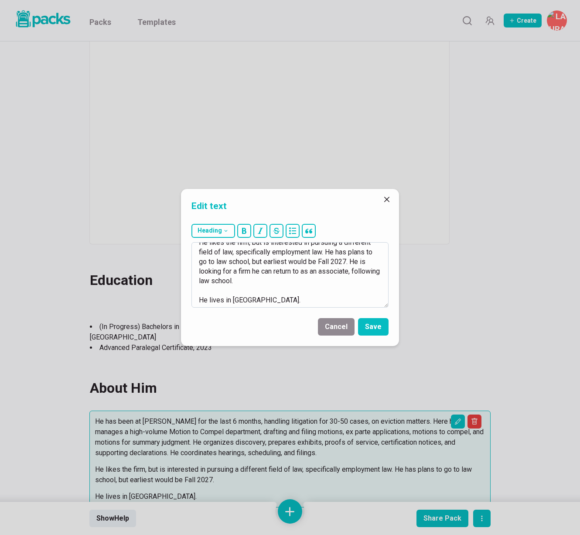
scroll to position [106, 0]
type textarea "He has been at [PERSON_NAME] for the last 6 months, handling litigation for 30-…"
click at [372, 327] on button "Save" at bounding box center [373, 326] width 31 height 17
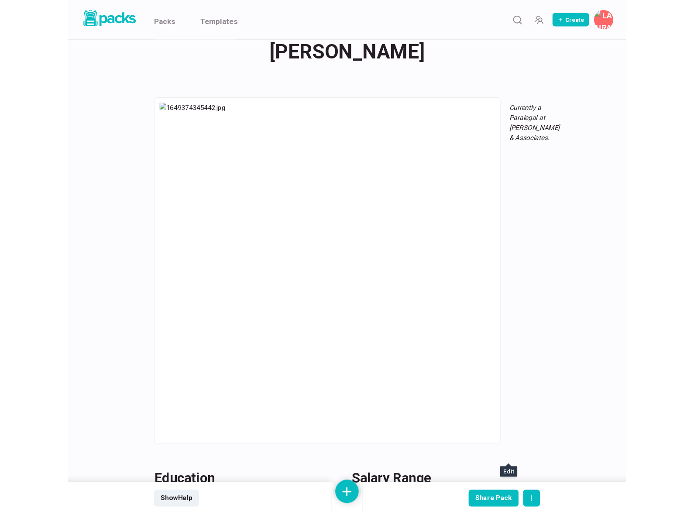
scroll to position [0, 0]
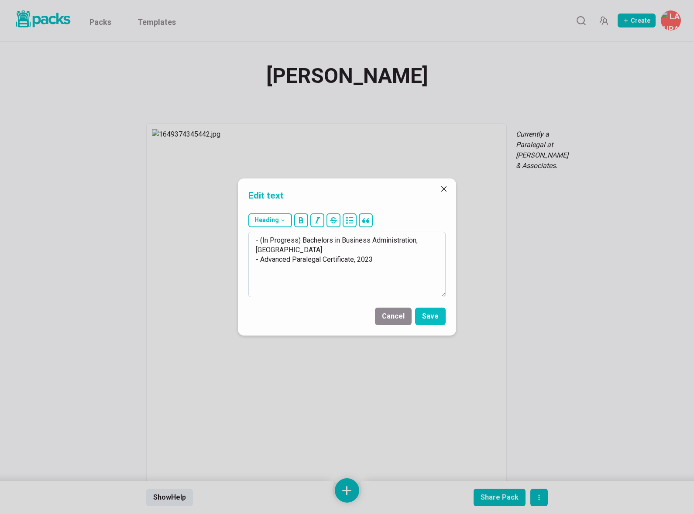
click at [354, 260] on textarea "- (In Progress) Bachelors in Business Administration, [GEOGRAPHIC_DATA] - Advan…" at bounding box center [346, 264] width 197 height 65
drag, startPoint x: 260, startPoint y: 259, endPoint x: 284, endPoint y: 267, distance: 25.9
click at [284, 267] on textarea "- (In Progress) Bachelors in Business Administration, [GEOGRAPHIC_DATA] - Advan…" at bounding box center [346, 264] width 197 height 65
click at [285, 273] on textarea "- (In Progress) Bachelors in Business Administration, [GEOGRAPHIC_DATA] - Advan…" at bounding box center [346, 264] width 197 height 65
drag, startPoint x: 292, startPoint y: 279, endPoint x: 260, endPoint y: 276, distance: 32.0
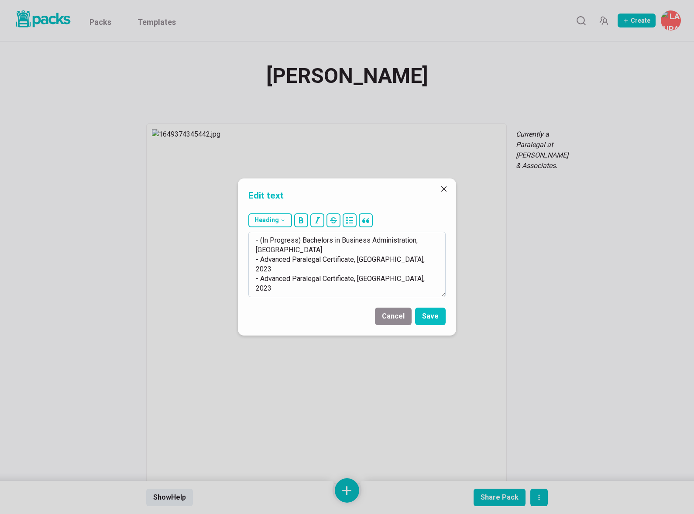
click at [260, 276] on textarea "- (In Progress) Bachelors in Business Administration, [GEOGRAPHIC_DATA] - Advan…" at bounding box center [346, 264] width 197 height 65
drag, startPoint x: 292, startPoint y: 259, endPoint x: 260, endPoint y: 259, distance: 31.8
click at [260, 259] on textarea "- (In Progress) Bachelors in Business Administration, [GEOGRAPHIC_DATA] - Advan…" at bounding box center [346, 264] width 197 height 65
type textarea "- (In Progress) Bachelors in Business Administration, [GEOGRAPHIC_DATA] - Advan…"
click at [425, 318] on button "Save" at bounding box center [430, 316] width 31 height 17
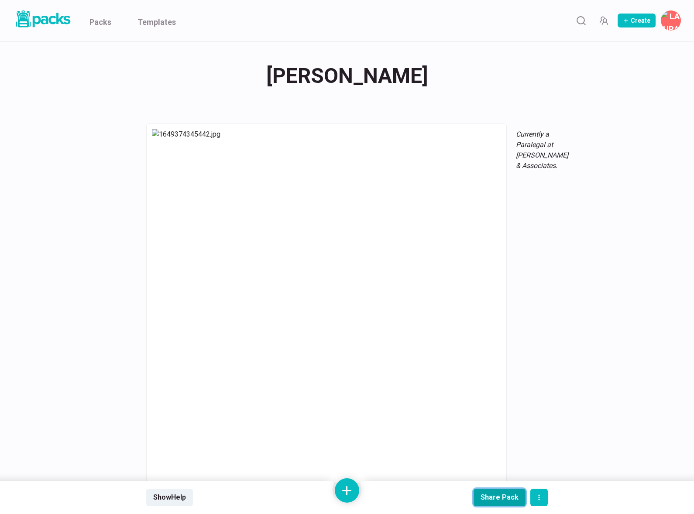
click at [509, 498] on div "Share Pack" at bounding box center [499, 497] width 38 height 8
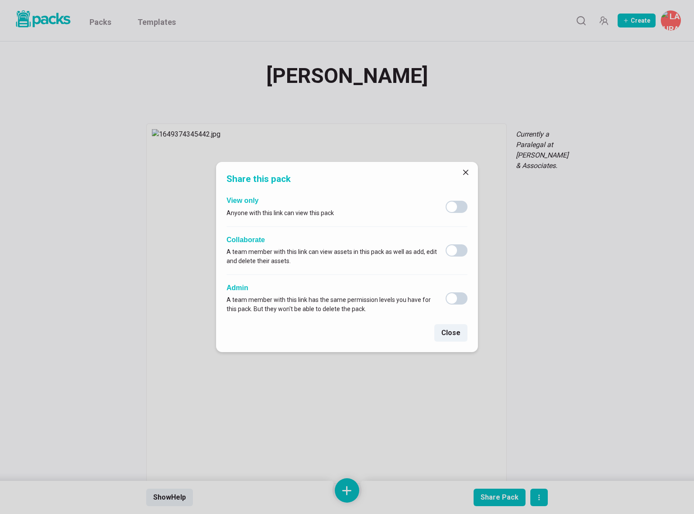
click at [458, 206] on span at bounding box center [456, 207] width 22 height 12
click at [445, 201] on input "checkbox" at bounding box center [445, 200] width 0 height 0
checkbox input "true"
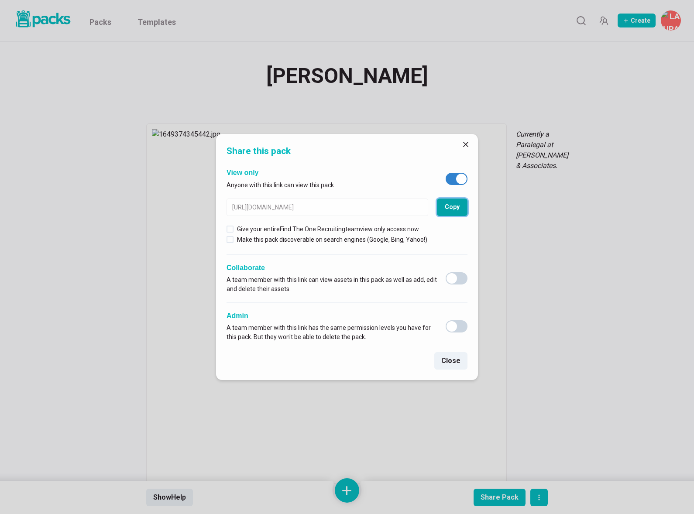
click at [455, 211] on button "Copy" at bounding box center [452, 206] width 31 height 17
click at [467, 144] on icon "Close" at bounding box center [465, 144] width 5 height 5
